Goal: Information Seeking & Learning: Learn about a topic

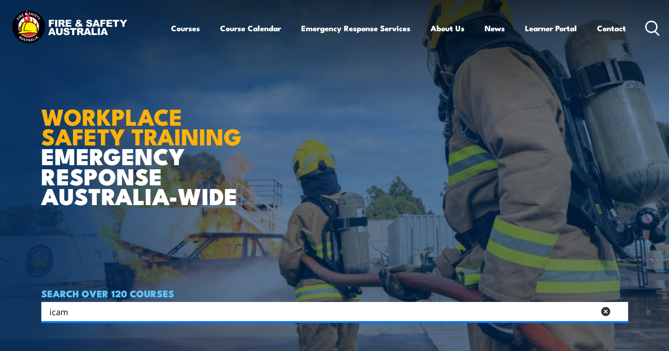
type input "icam"
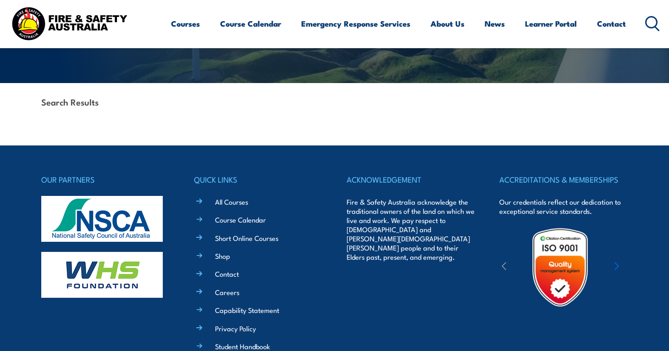
scroll to position [190, 0]
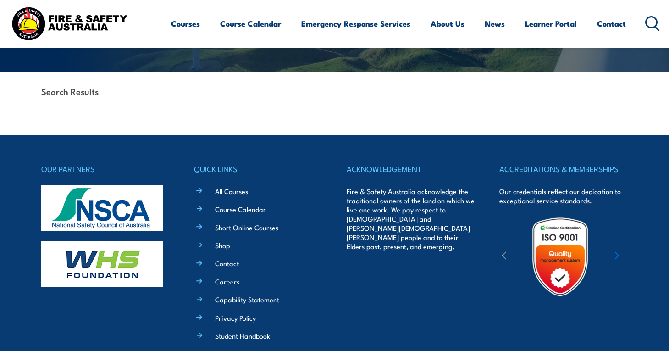
click at [207, 191] on li "All Courses" at bounding box center [264, 190] width 115 height 11
click at [222, 193] on link "All Courses" at bounding box center [231, 191] width 33 height 10
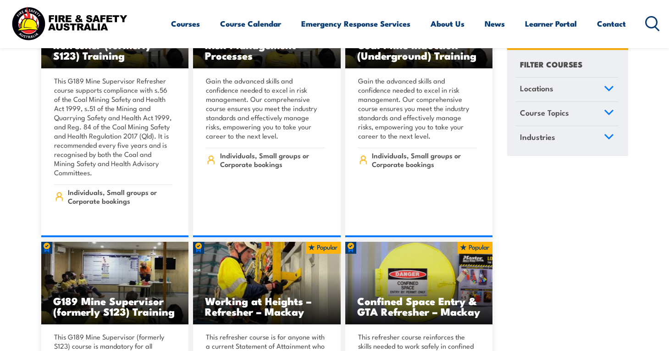
scroll to position [427, 0]
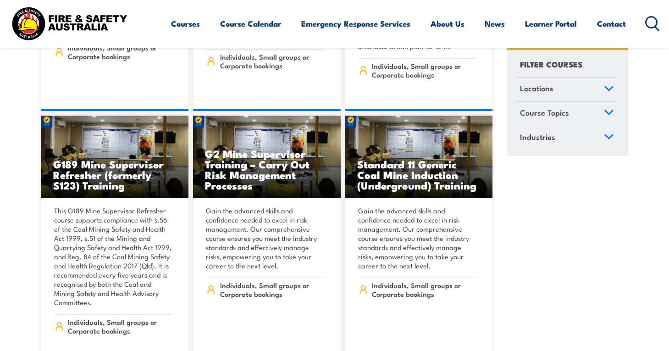
click at [609, 113] on icon at bounding box center [609, 112] width 8 height 4
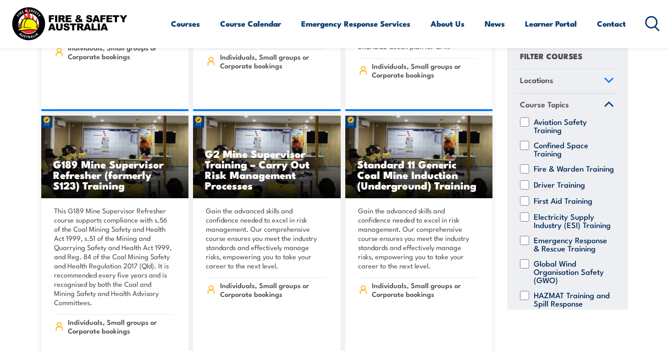
scroll to position [0, 0]
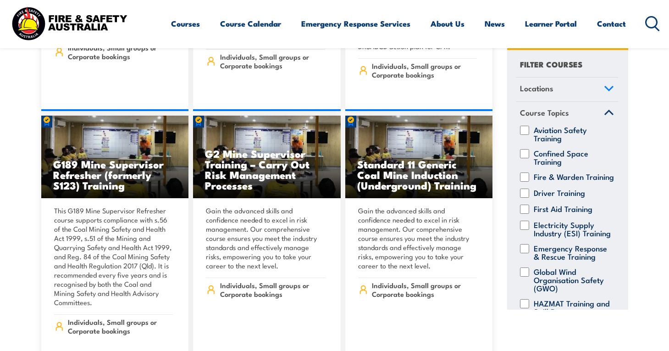
click at [560, 131] on label "Aviation Safety Training" at bounding box center [574, 133] width 80 height 17
click at [529, 131] on input "Aviation Safety Training" at bounding box center [524, 129] width 9 height 9
checkbox input "true"
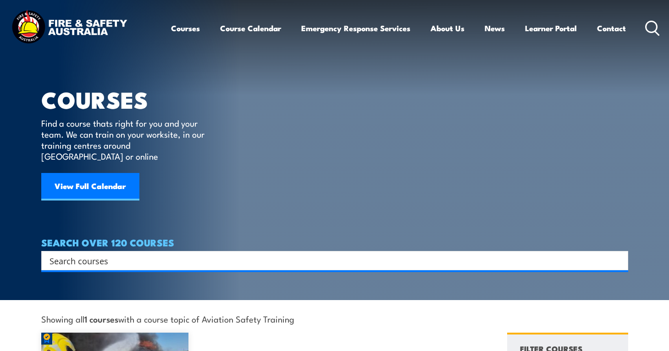
click at [276, 254] on input "Search input" at bounding box center [329, 261] width 558 height 14
type input "investigation"
